Goal: Task Accomplishment & Management: Manage account settings

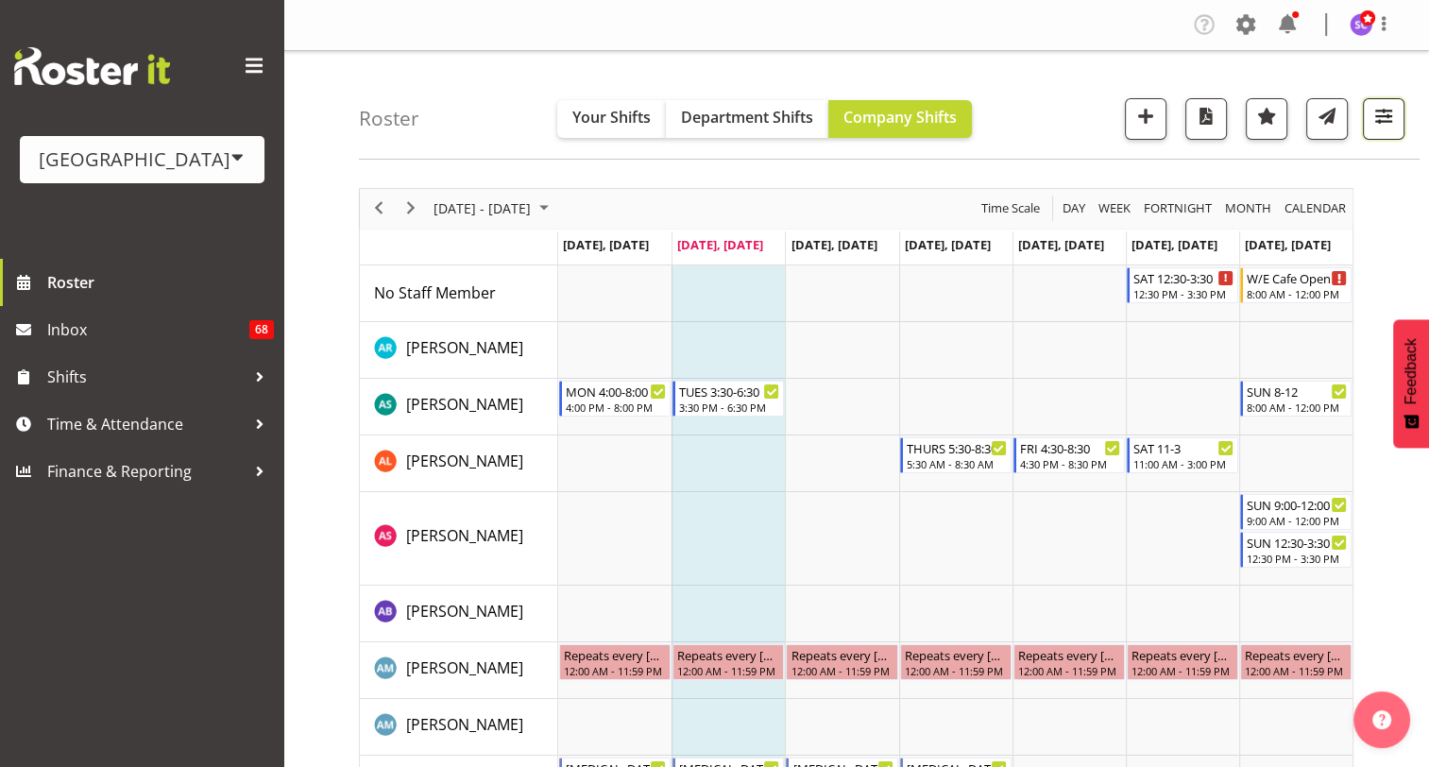
click at [1389, 118] on span "button" at bounding box center [1383, 116] width 25 height 25
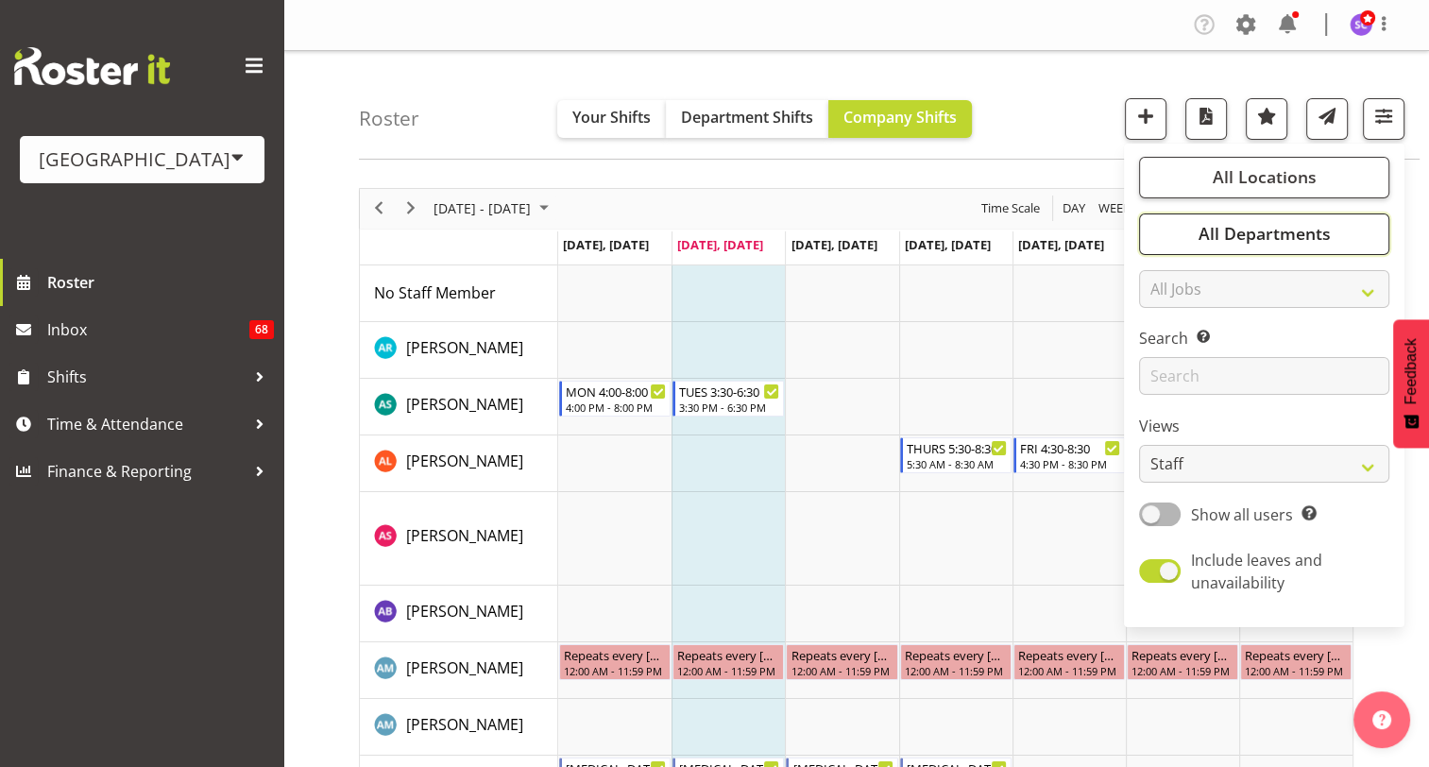
click at [1306, 234] on span "All Departments" at bounding box center [1264, 233] width 132 height 23
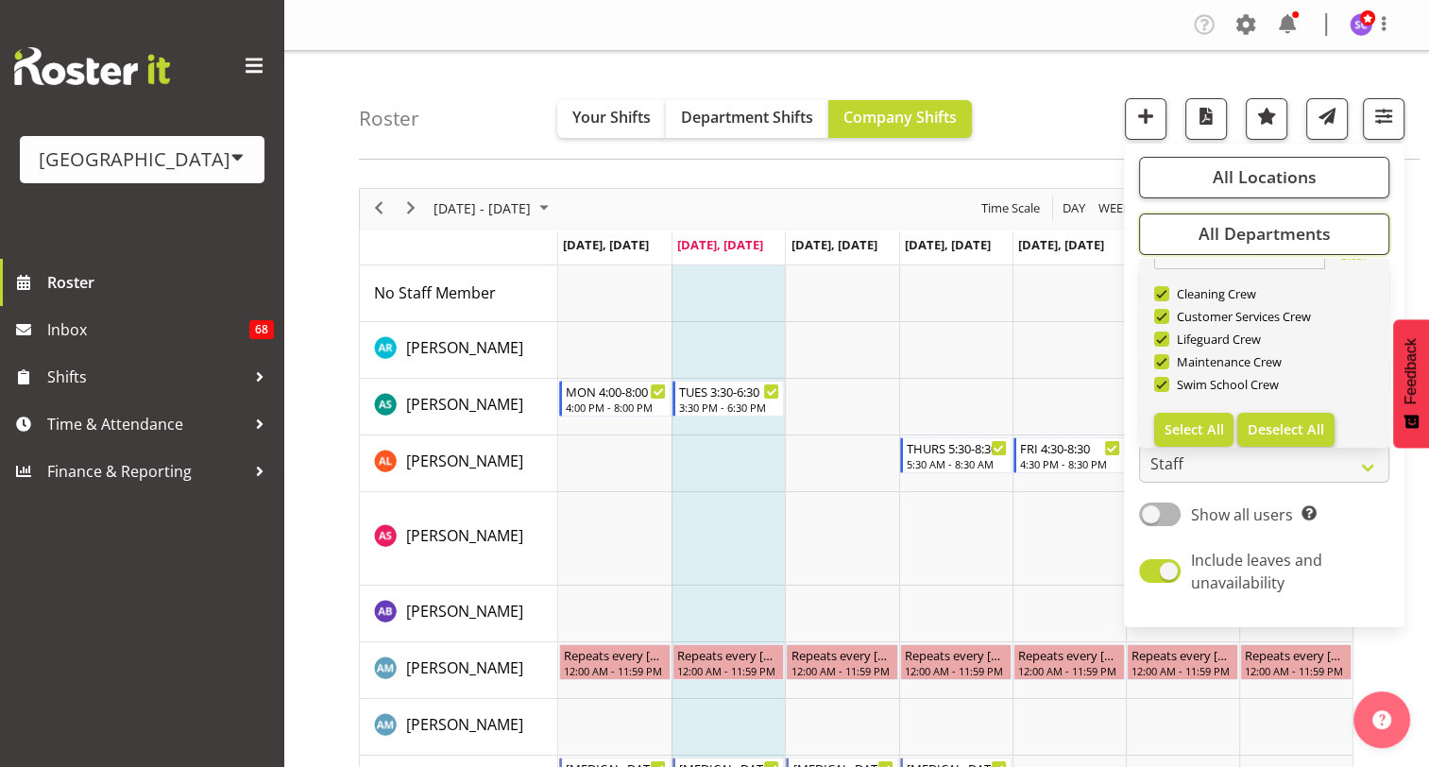
scroll to position [45, 0]
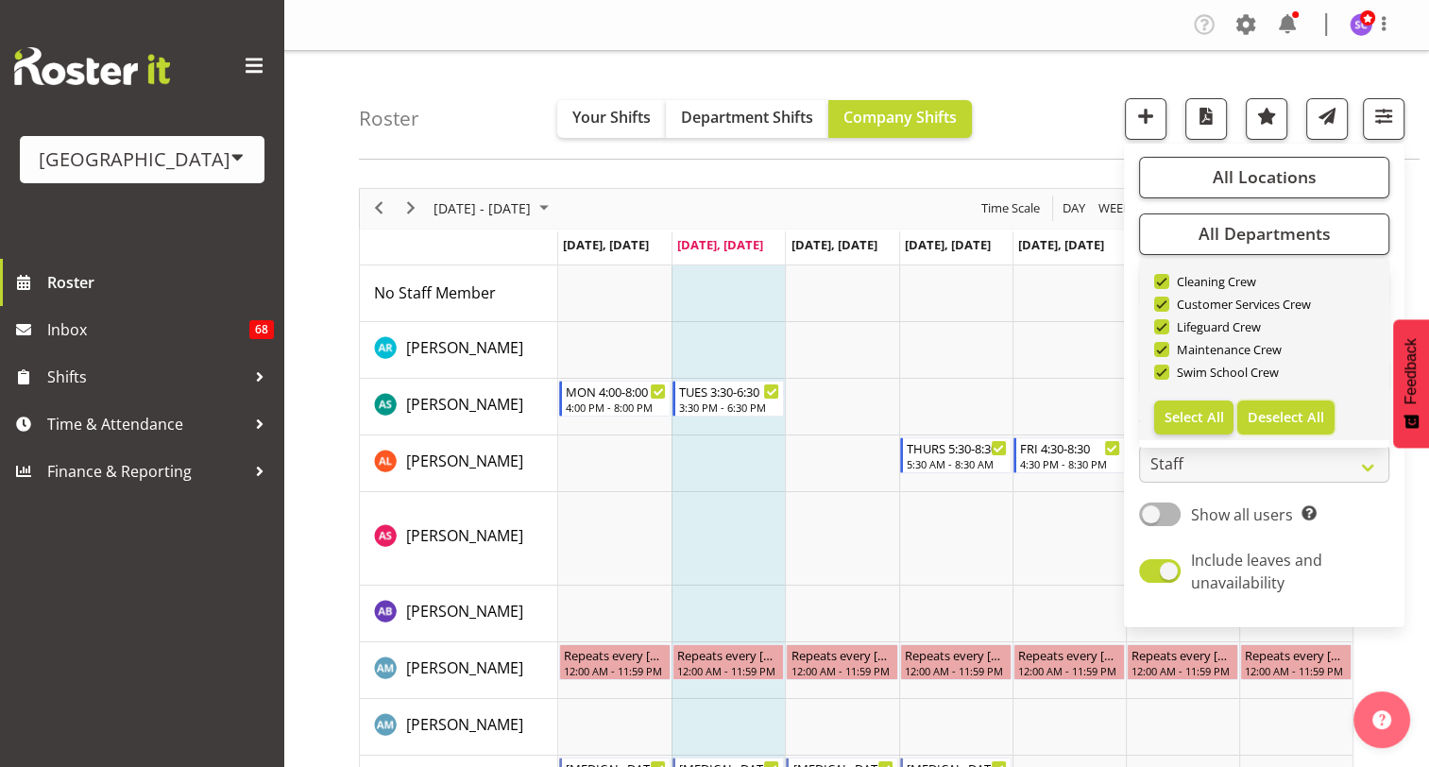
click at [1285, 417] on span "Deselect All" at bounding box center [1286, 417] width 77 height 18
checkbox input "false"
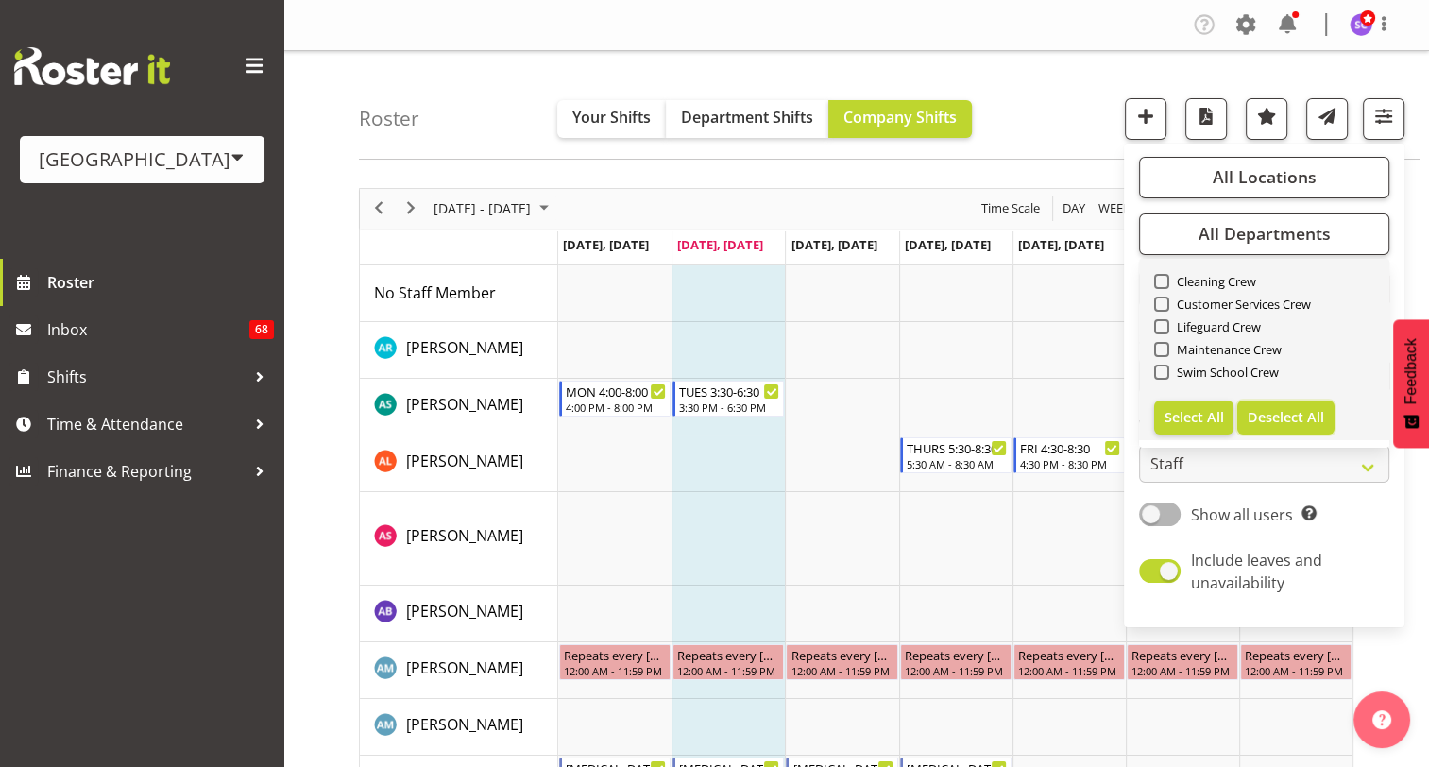
checkbox input "false"
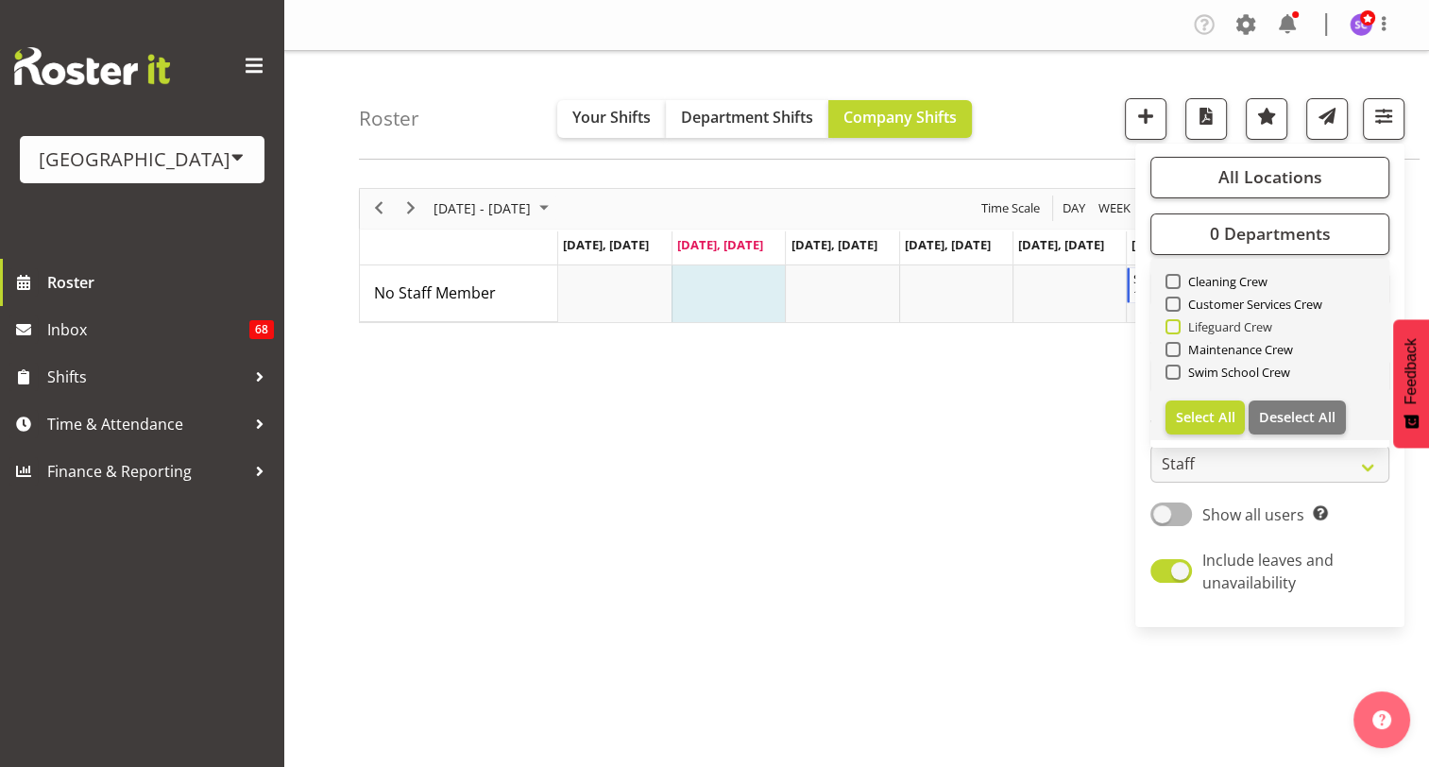
click at [1220, 328] on span "Lifeguard Crew" at bounding box center [1227, 326] width 93 height 15
click at [1178, 328] on input "Lifeguard Crew" at bounding box center [1172, 326] width 12 height 12
checkbox input "true"
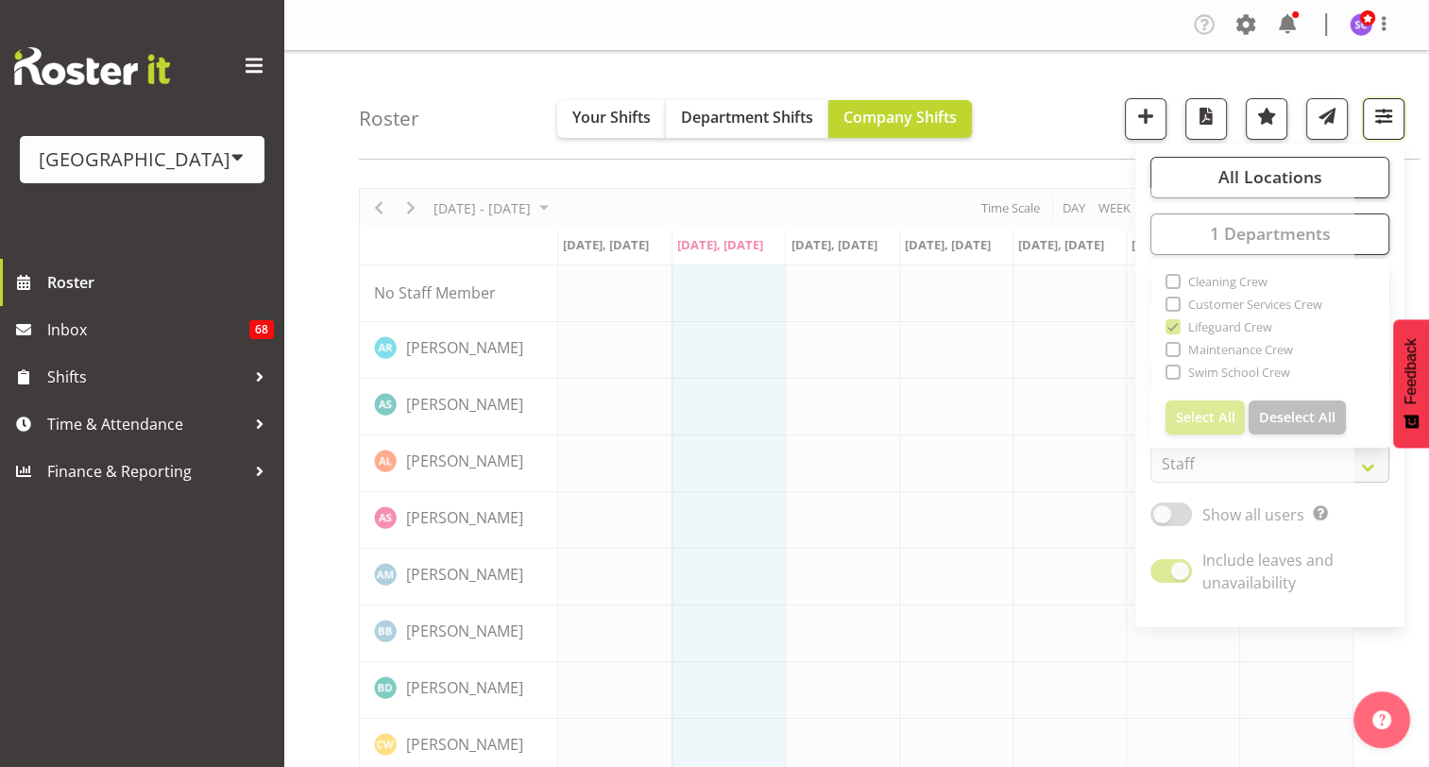
click at [1380, 117] on span "button" at bounding box center [1383, 116] width 25 height 25
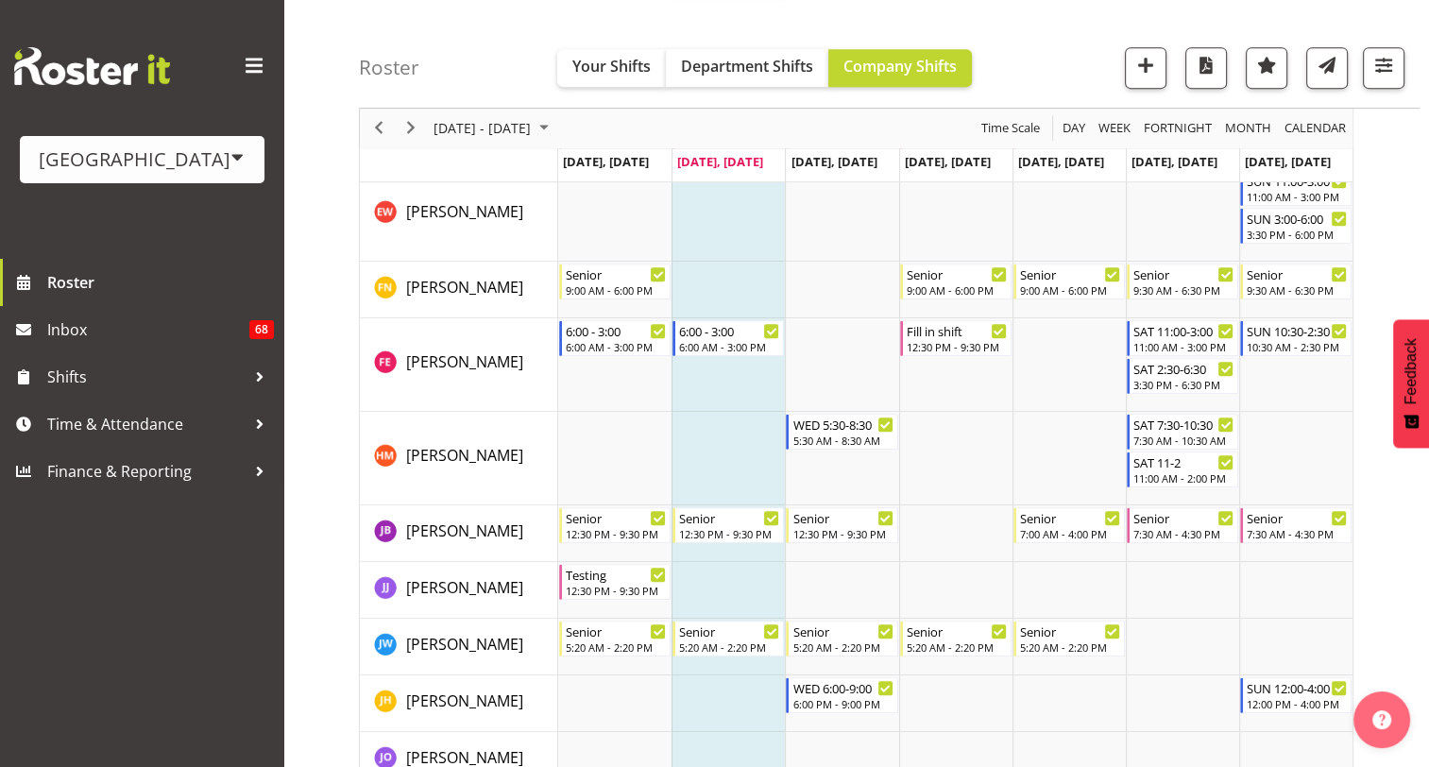
scroll to position [756, 0]
